Goal: Transaction & Acquisition: Download file/media

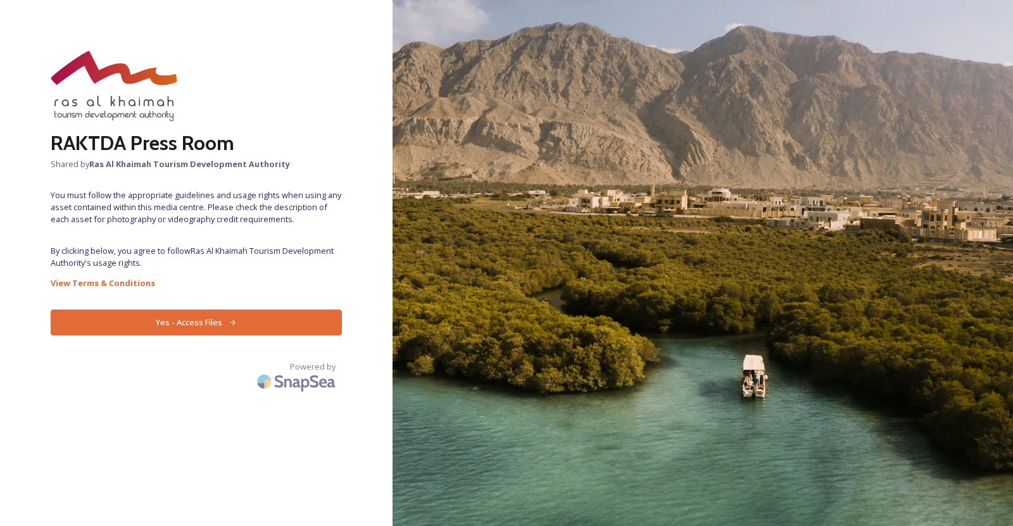
click at [246, 325] on button "Yes - Access Files" at bounding box center [196, 323] width 291 height 26
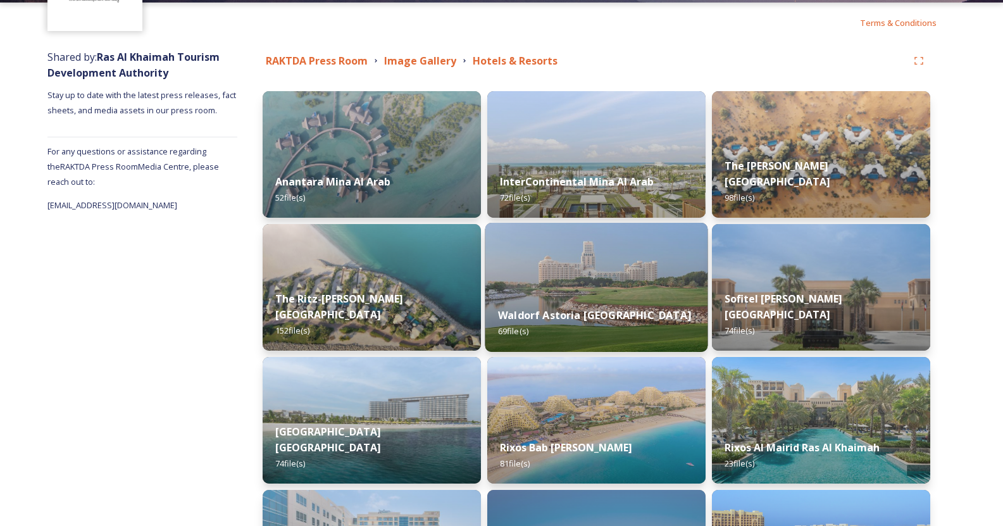
scroll to position [127, 0]
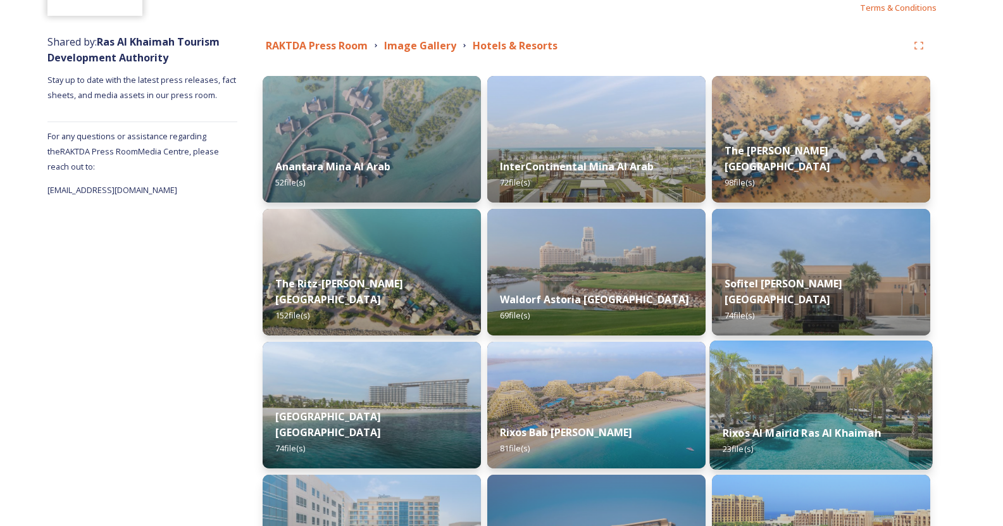
click at [748, 375] on img at bounding box center [821, 405] width 223 height 129
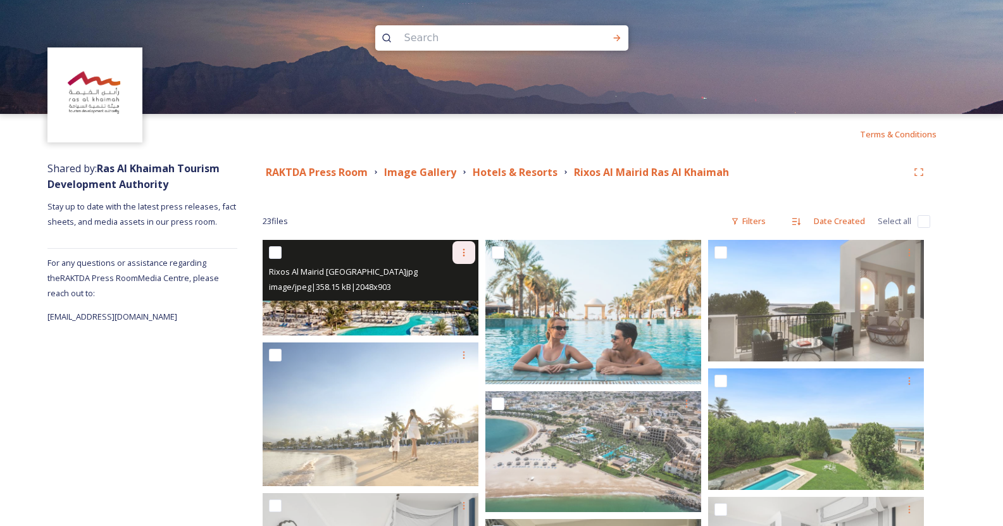
click at [464, 260] on div at bounding box center [464, 252] width 23 height 23
click at [455, 301] on span "Download" at bounding box center [449, 305] width 39 height 12
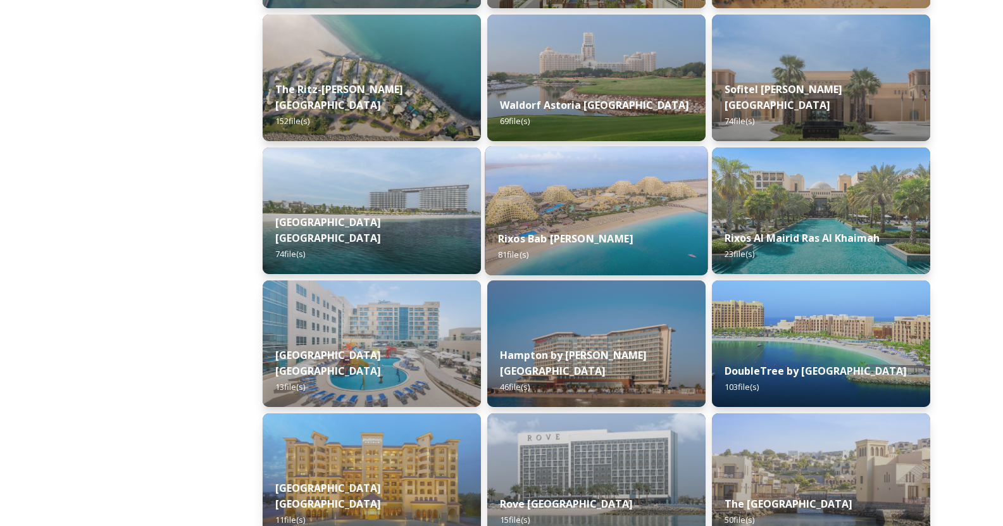
scroll to position [380, 0]
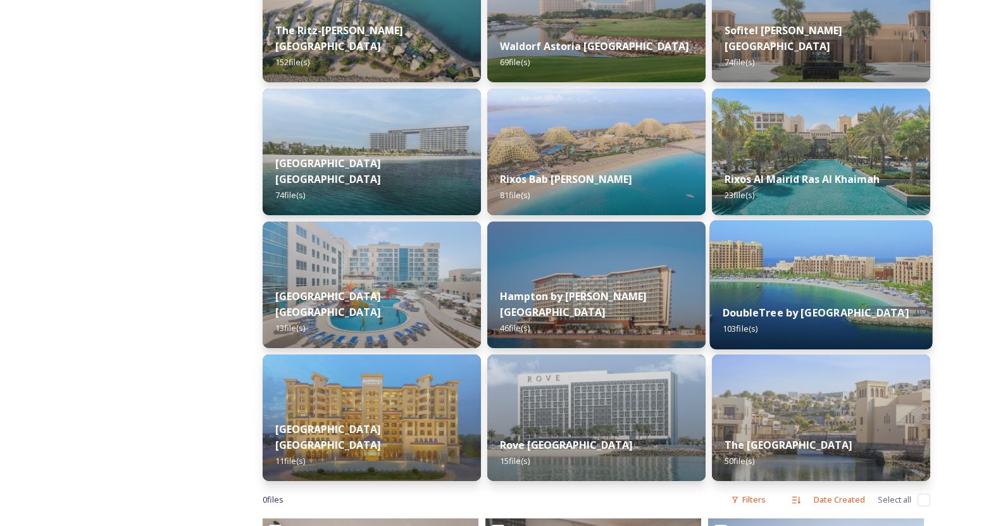
click at [783, 292] on div "DoubleTree by Hilton Resort & Spa [GEOGRAPHIC_DATA] 103 file(s)" at bounding box center [821, 321] width 223 height 58
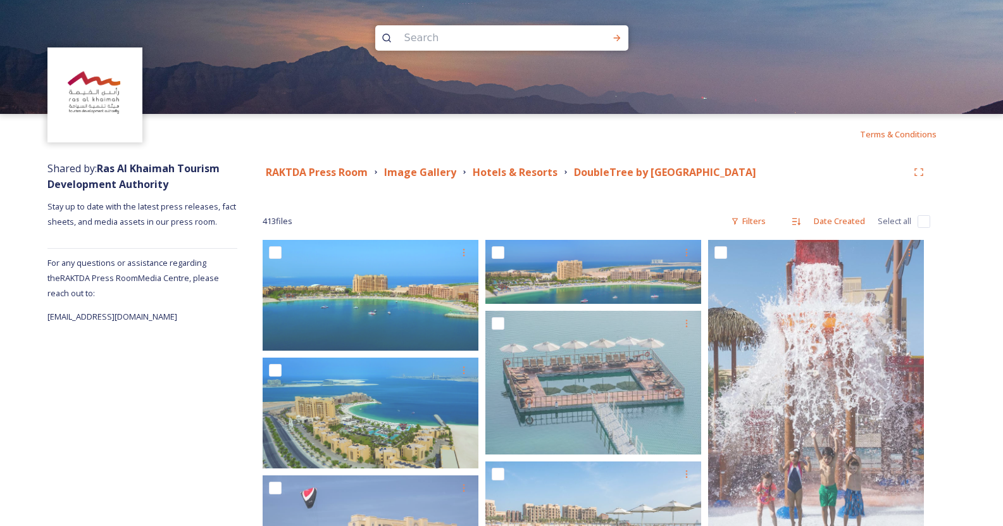
drag, startPoint x: 932, startPoint y: 303, endPoint x: 909, endPoint y: -77, distance: 380.5
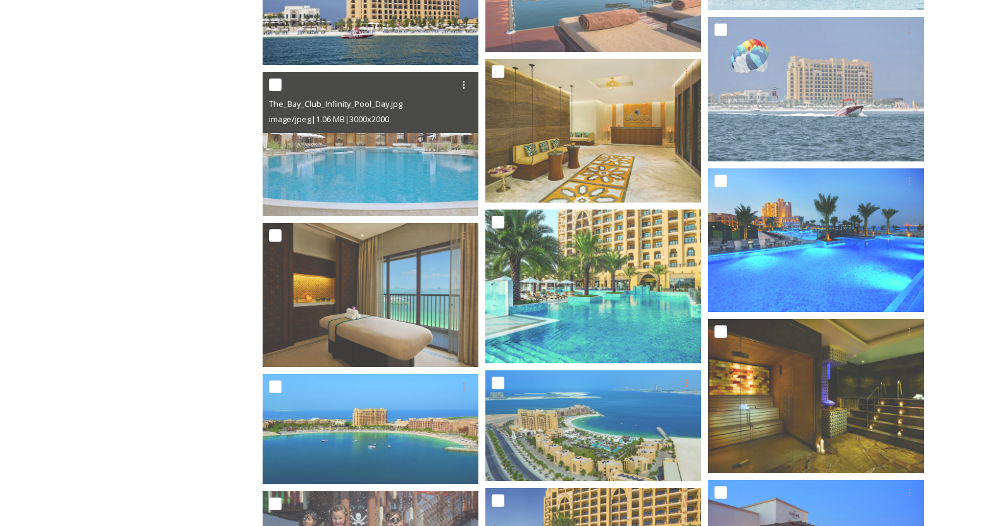
scroll to position [570, 0]
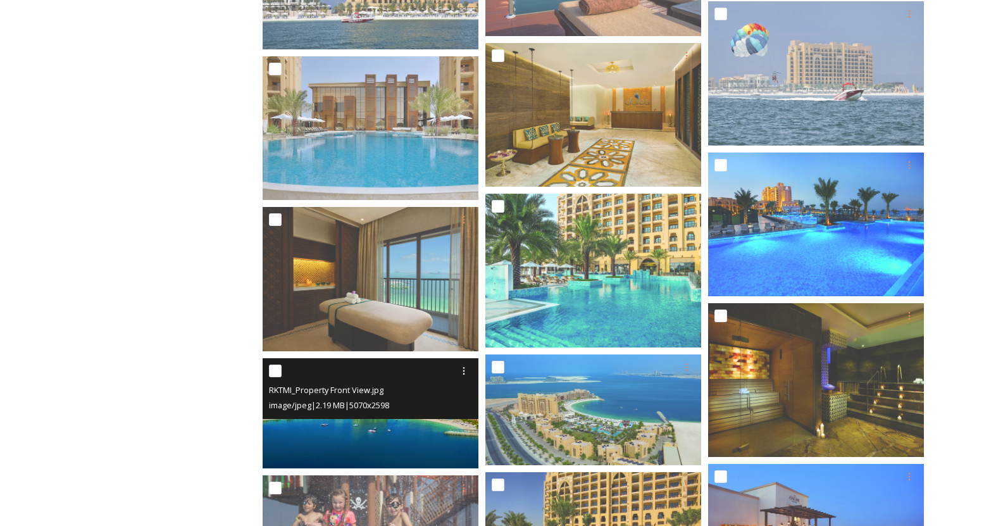
click at [440, 399] on div "image/jpeg | 2.19 MB | 5070 x 2598" at bounding box center [372, 405] width 206 height 15
click at [466, 375] on icon at bounding box center [464, 371] width 10 height 10
click at [450, 422] on span "Download" at bounding box center [449, 423] width 39 height 12
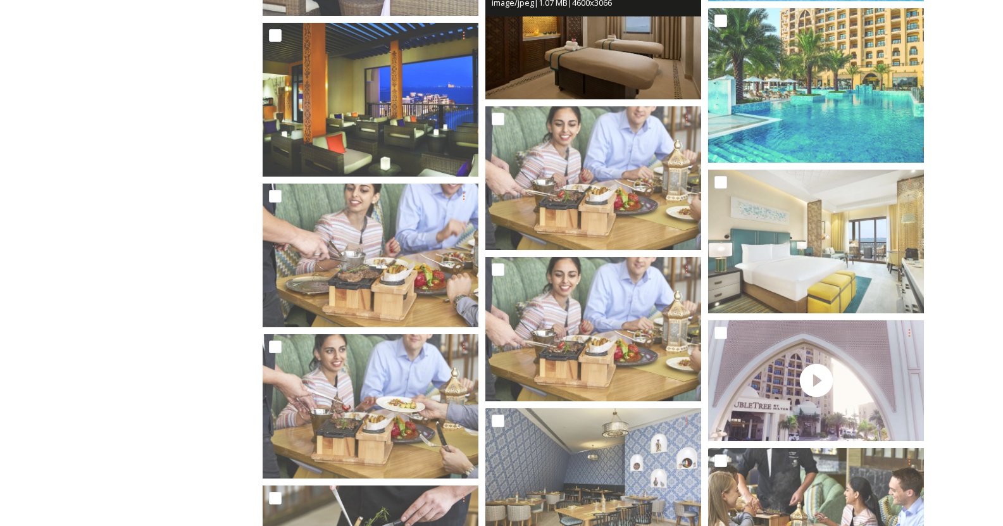
scroll to position [1456, 0]
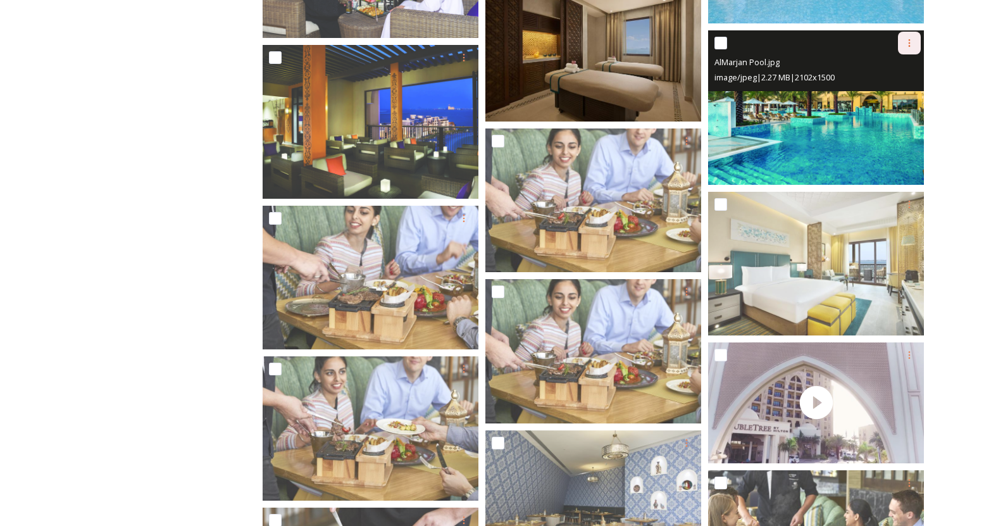
click at [908, 49] on div at bounding box center [909, 43] width 23 height 23
click at [889, 95] on span "Download" at bounding box center [894, 95] width 39 height 12
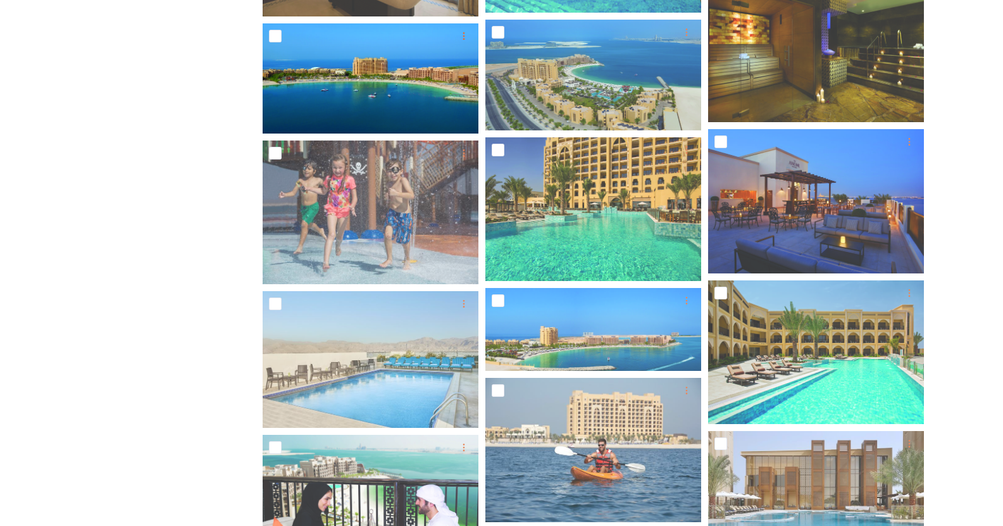
scroll to position [823, 0]
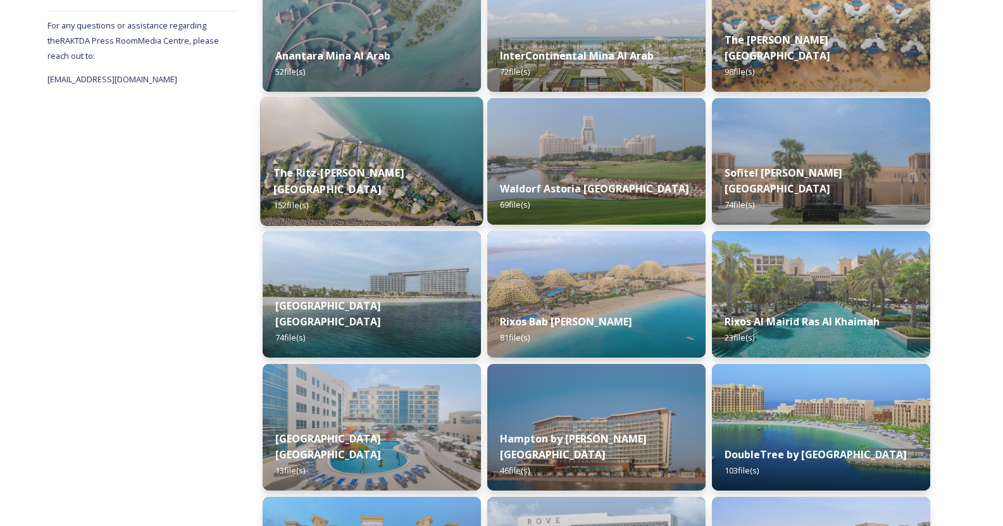
scroll to position [253, 0]
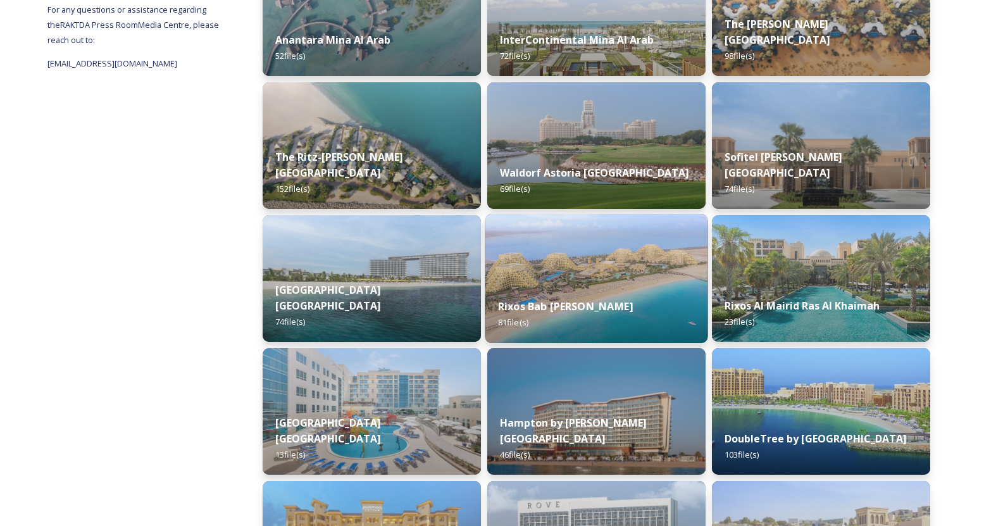
click at [553, 284] on img at bounding box center [597, 278] width 223 height 129
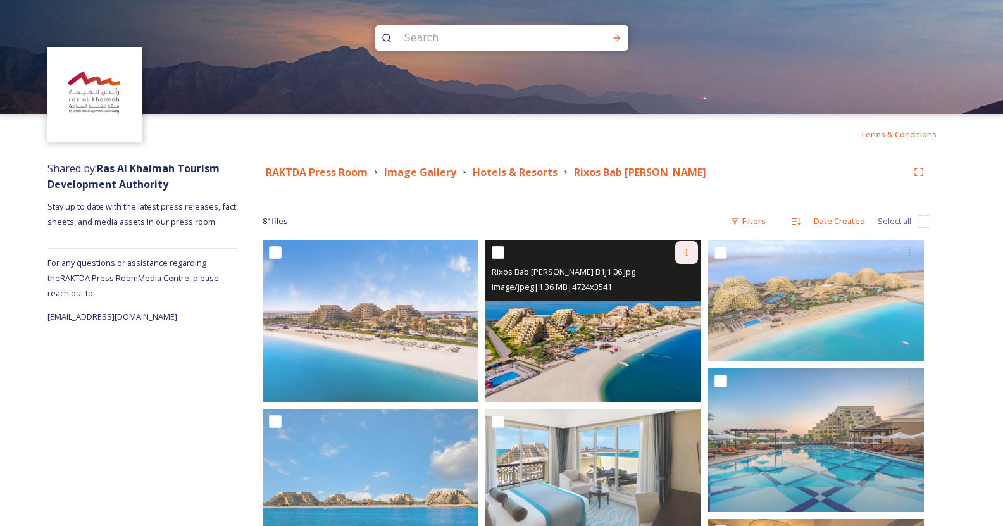
click at [685, 254] on icon at bounding box center [687, 253] width 10 height 10
click at [670, 302] on span "Download" at bounding box center [672, 305] width 39 height 12
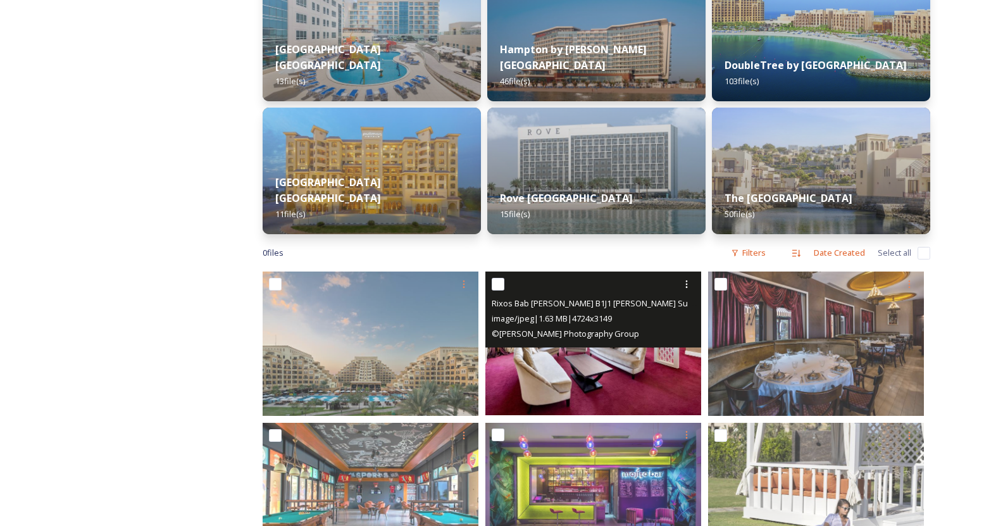
scroll to position [696, 0]
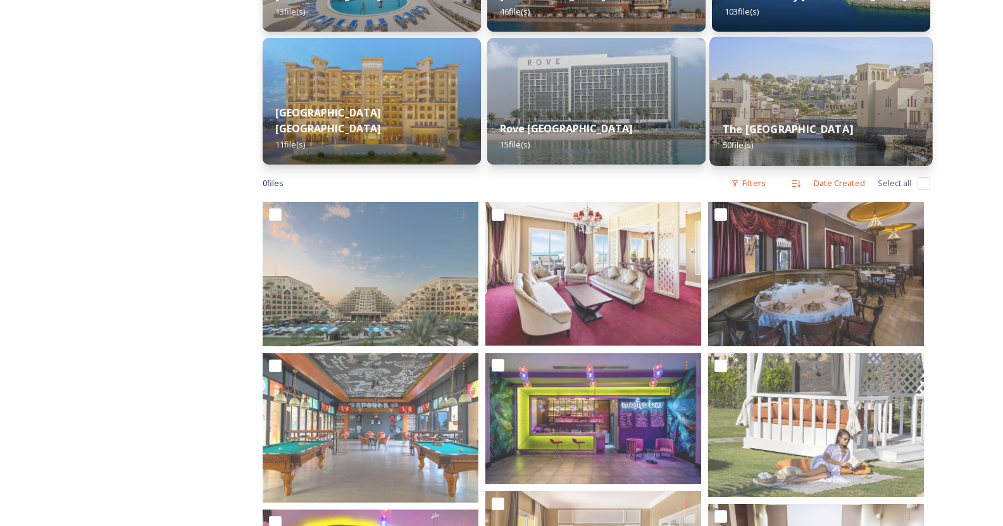
click at [843, 63] on img at bounding box center [821, 101] width 223 height 129
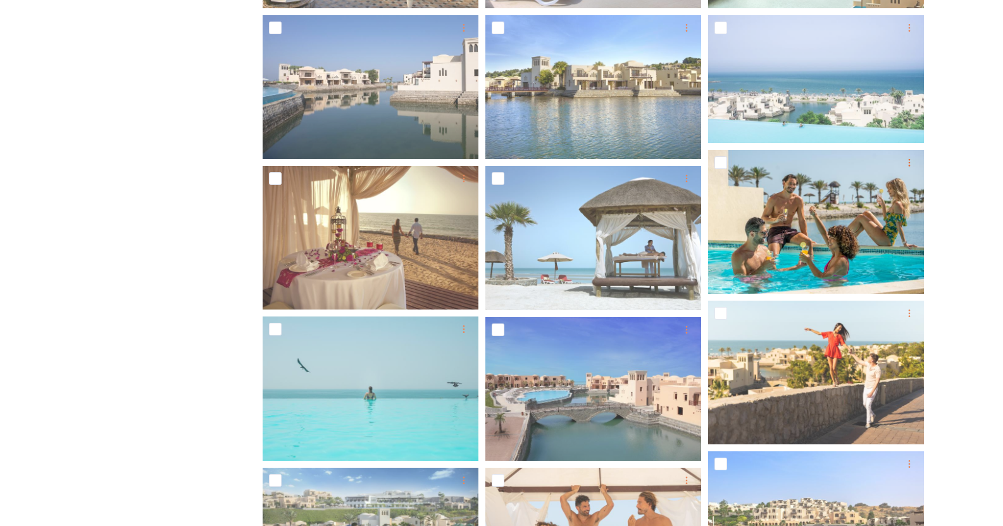
scroll to position [506, 0]
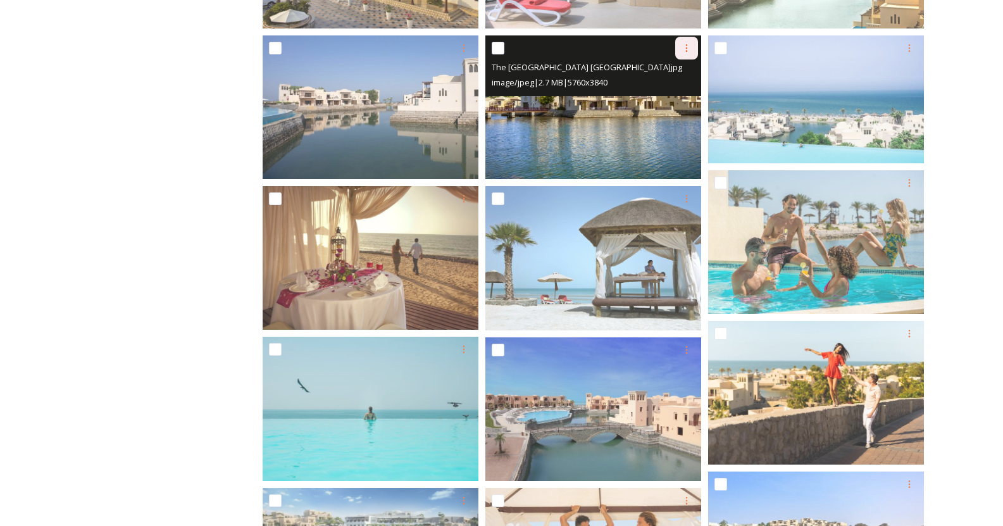
click at [688, 45] on icon at bounding box center [687, 48] width 10 height 10
click at [679, 91] on div "Download" at bounding box center [671, 100] width 51 height 25
